Goal: Task Accomplishment & Management: Use online tool/utility

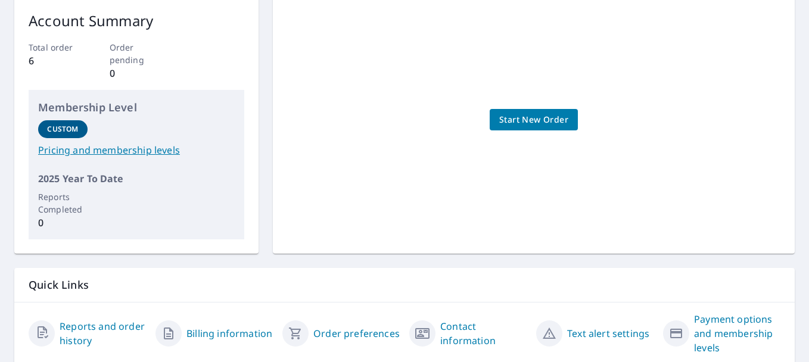
scroll to position [231, 0]
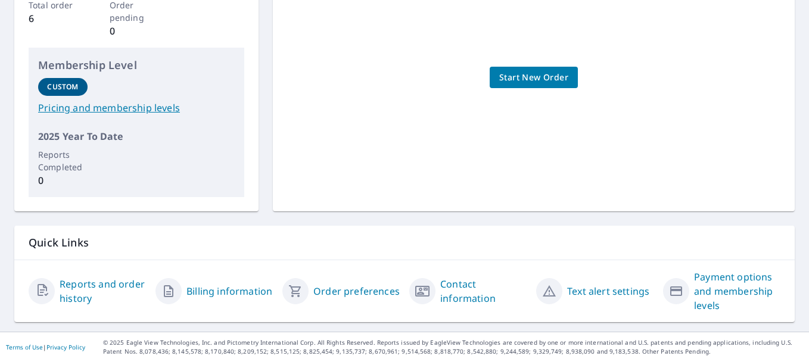
click at [83, 285] on link "Reports and order history" at bounding box center [103, 291] width 86 height 29
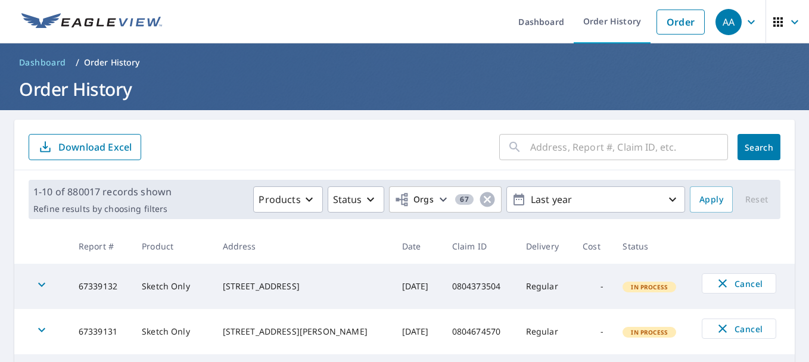
click at [520, 148] on div "​" at bounding box center [613, 147] width 229 height 26
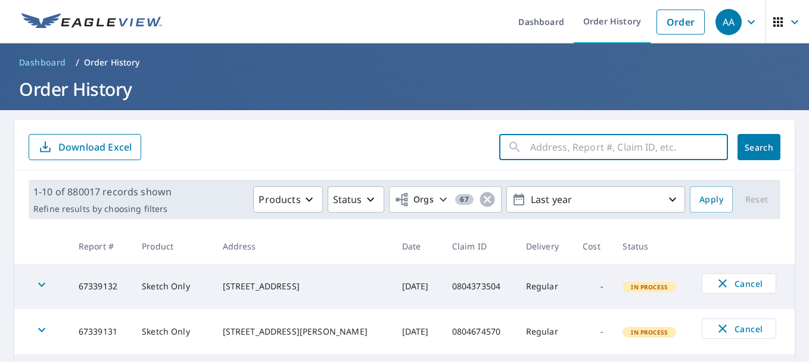
paste input "0804903029"
type input "0804903029"
click button "Search" at bounding box center [759, 147] width 43 height 26
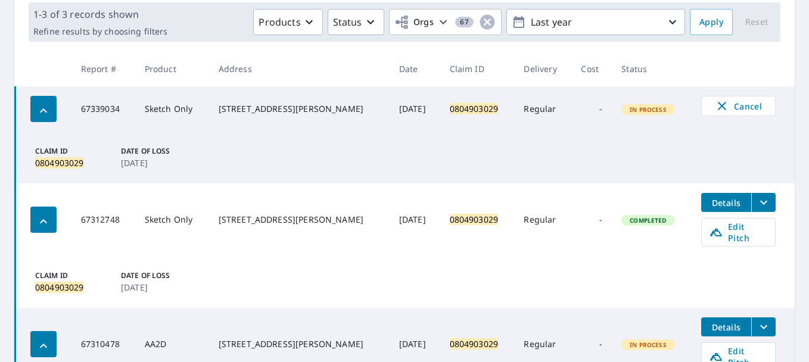
scroll to position [179, 0]
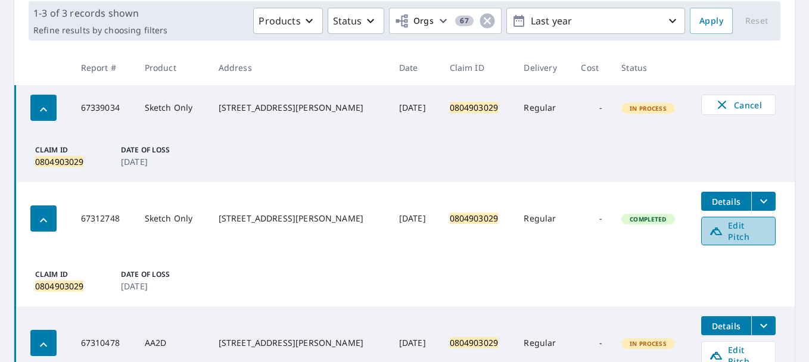
click at [725, 230] on span "Edit Pitch" at bounding box center [738, 231] width 59 height 23
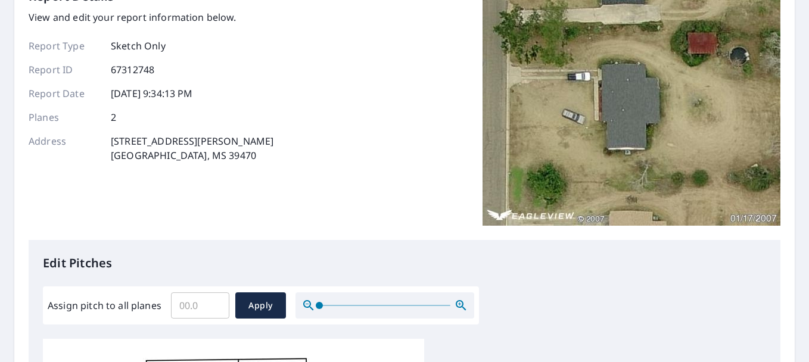
scroll to position [119, 0]
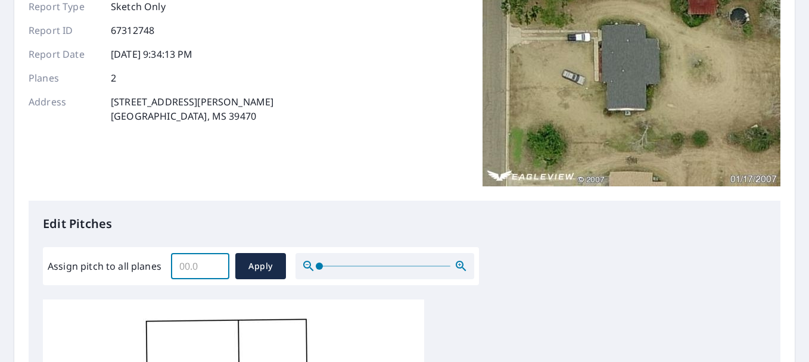
click at [204, 270] on input "Assign pitch to all planes" at bounding box center [200, 266] width 58 height 33
type input "5.2"
click at [260, 263] on span "Apply" at bounding box center [261, 266] width 32 height 15
type input "5.2"
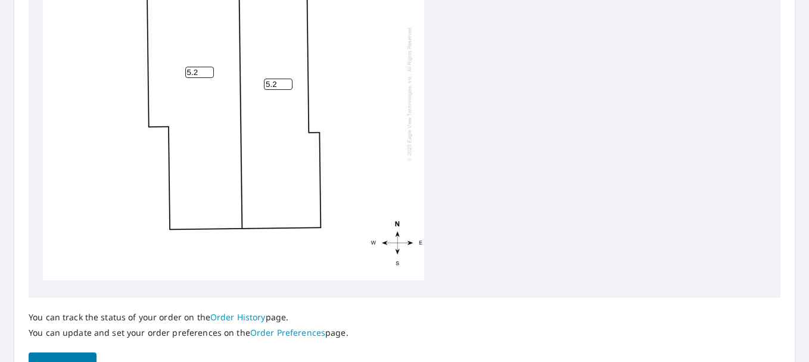
scroll to position [581, 0]
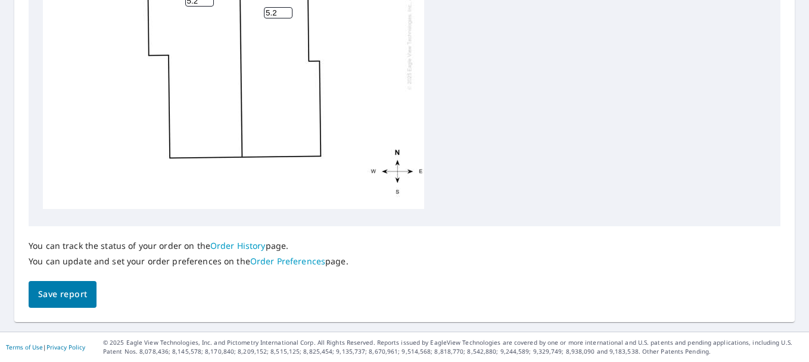
click at [69, 298] on span "Save report" at bounding box center [62, 294] width 49 height 15
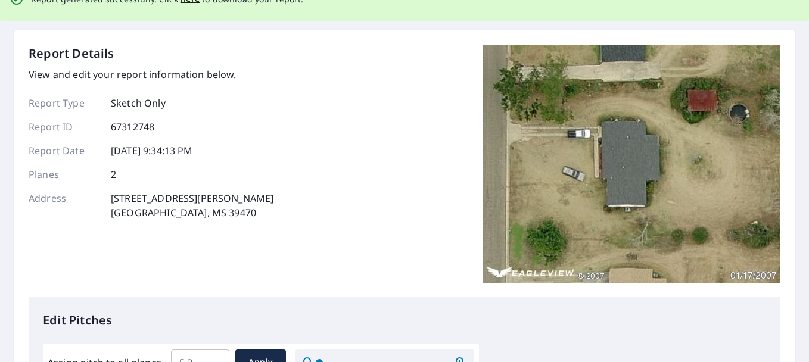
scroll to position [0, 0]
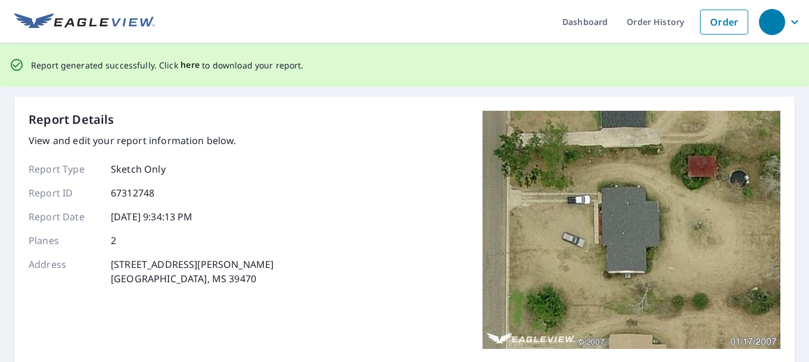
click at [181, 66] on span "here" at bounding box center [191, 65] width 20 height 15
